Goal: Browse casually

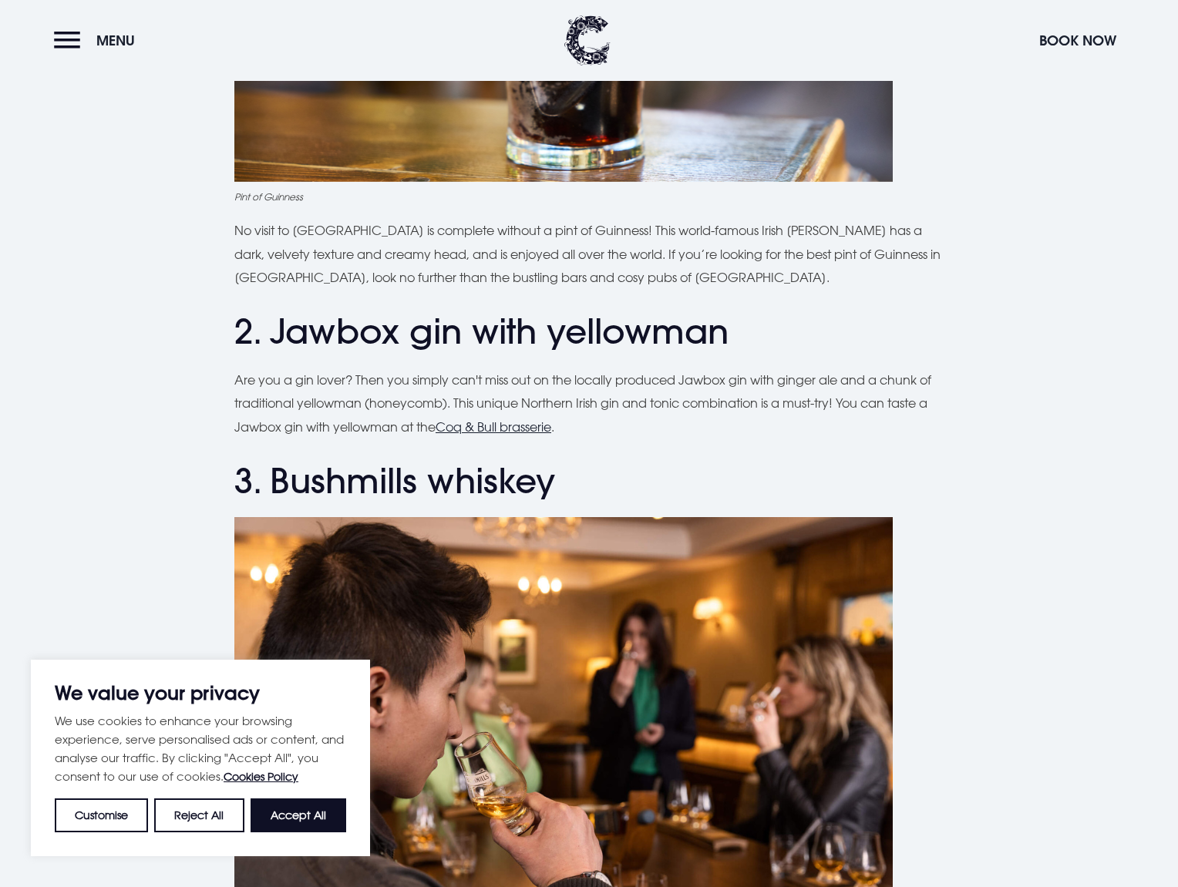
scroll to position [1231, 0]
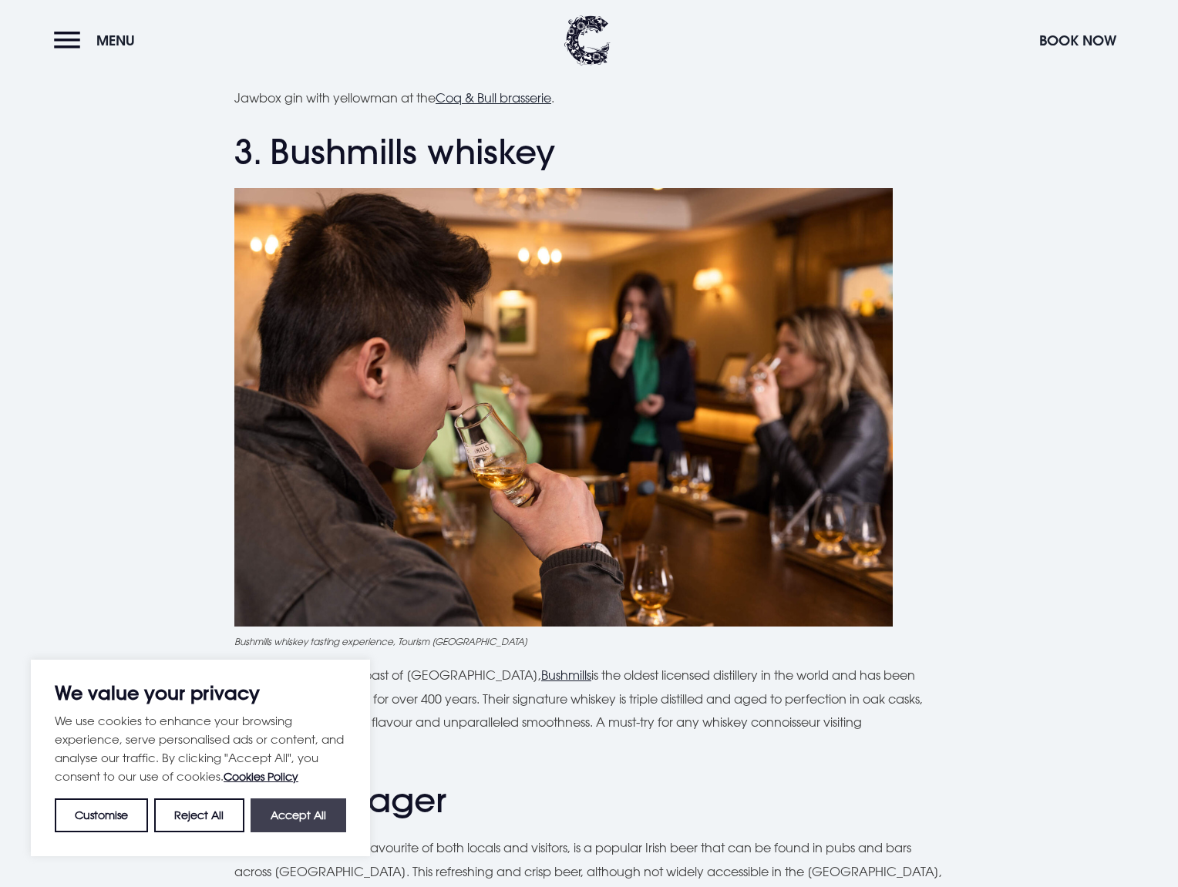
click at [338, 805] on button "Accept All" at bounding box center [299, 816] width 96 height 34
checkbox input "true"
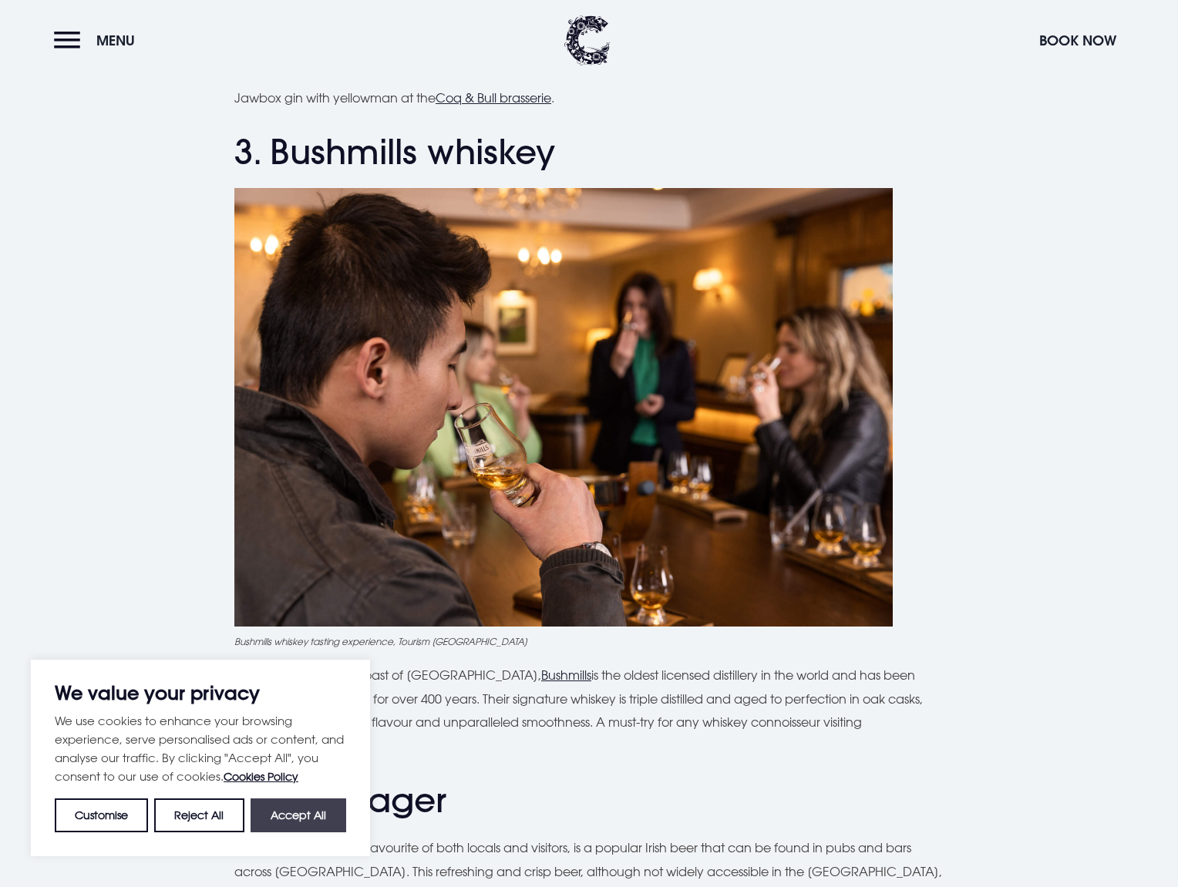
checkbox input "true"
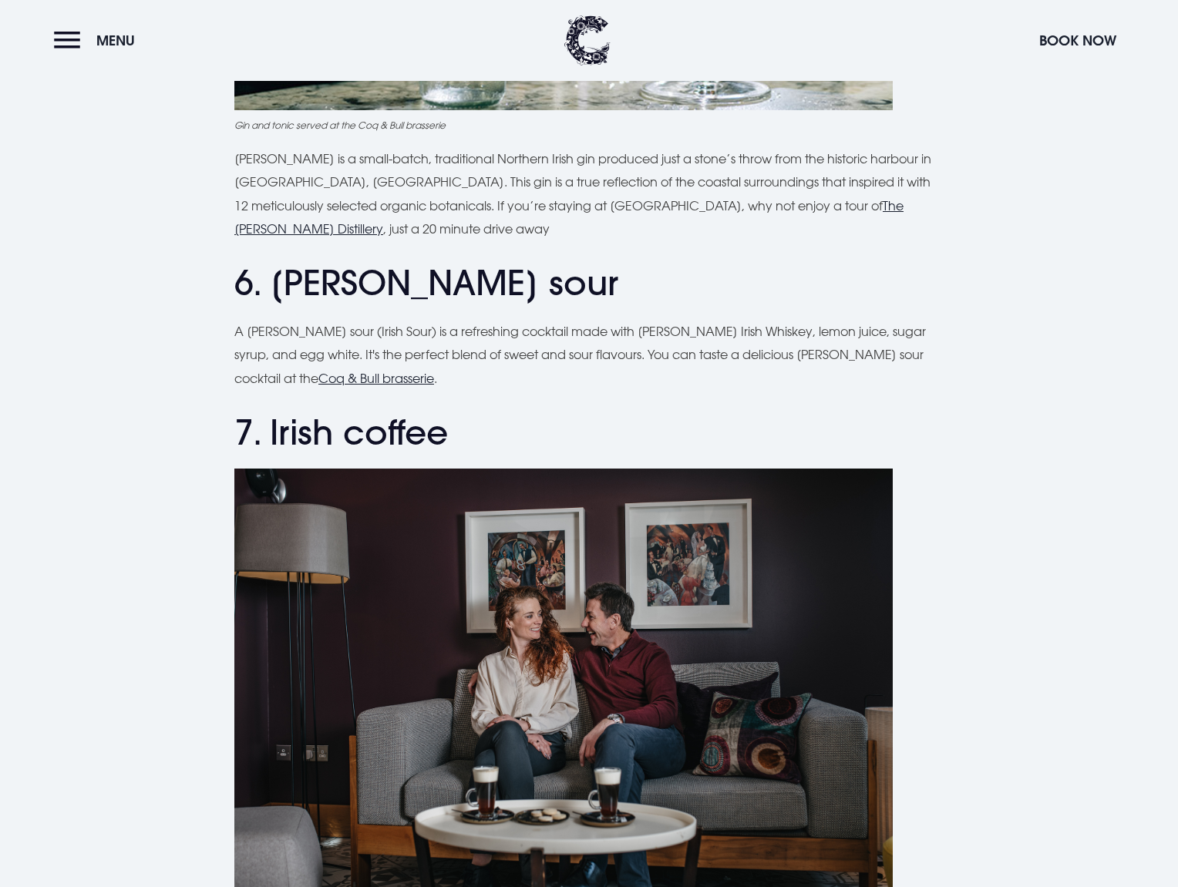
scroll to position [2547, 0]
